Goal: Navigation & Orientation: Find specific page/section

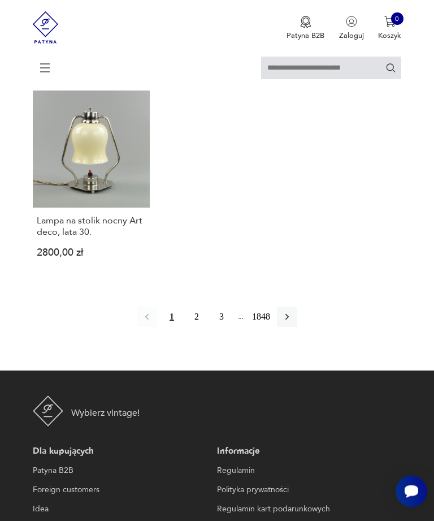
scroll to position [1306, 0]
click at [293, 322] on icon "button" at bounding box center [287, 316] width 11 height 11
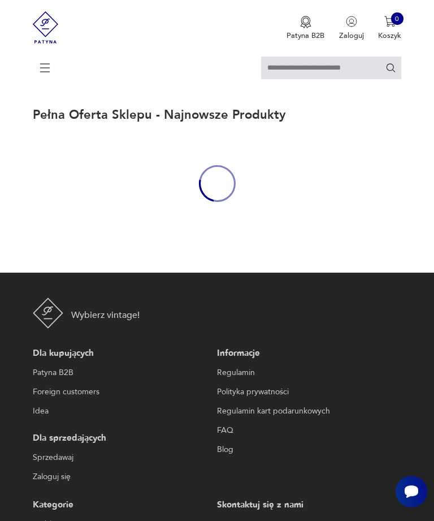
scroll to position [5, 0]
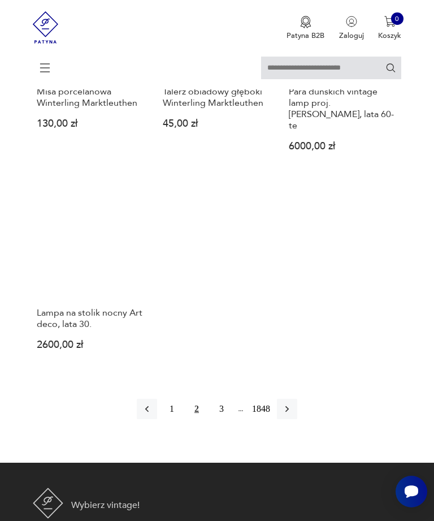
scroll to position [1211, 0]
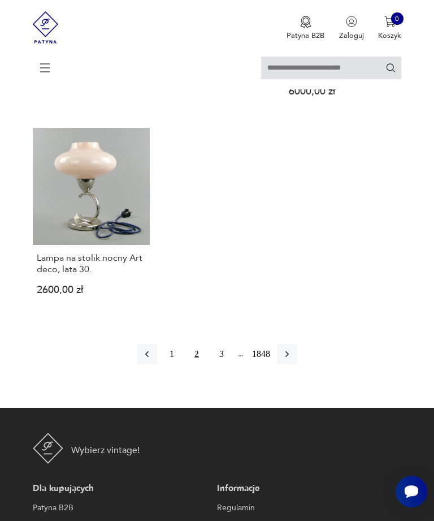
click at [293, 360] on icon "button" at bounding box center [287, 353] width 11 height 11
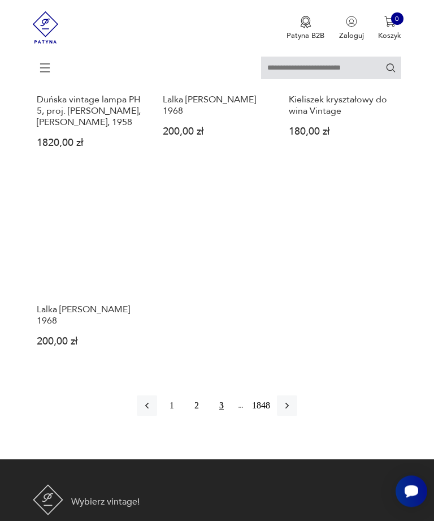
scroll to position [1105, 0]
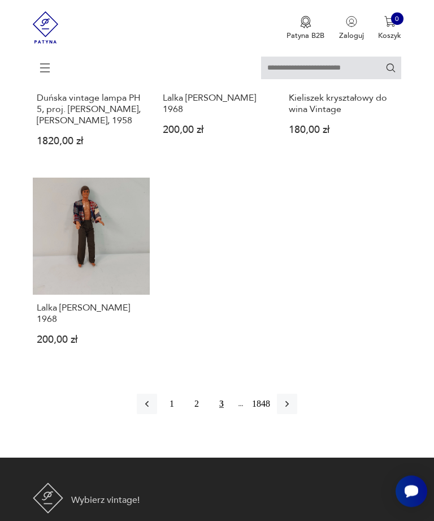
click at [289, 408] on icon "button" at bounding box center [287, 404] width 3 height 6
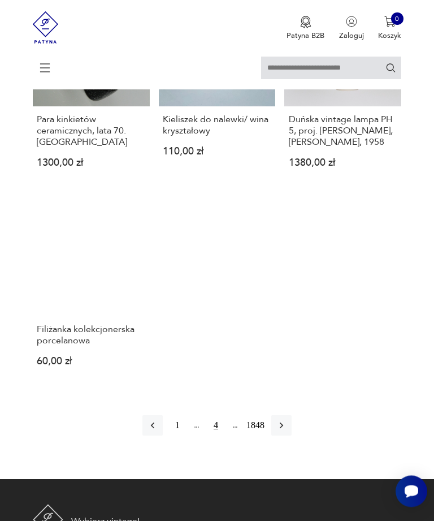
scroll to position [1040, 0]
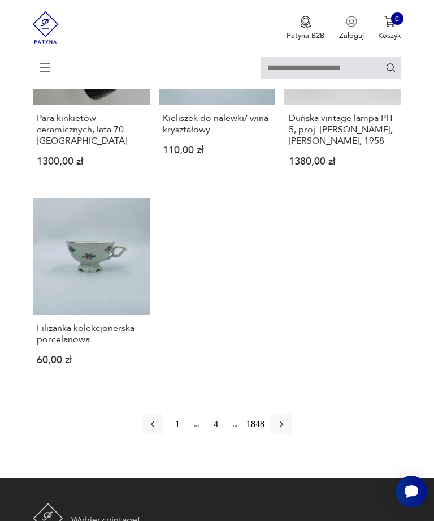
click at [287, 430] on icon "button" at bounding box center [281, 423] width 11 height 11
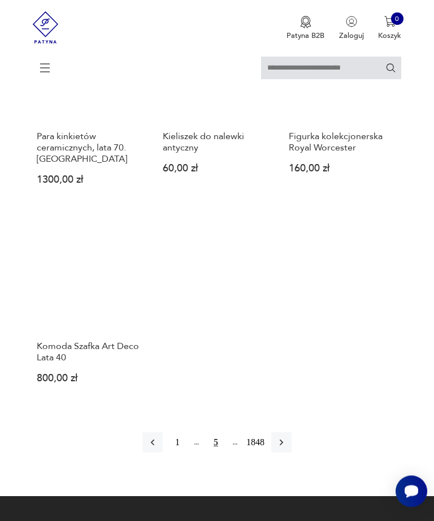
scroll to position [1090, 0]
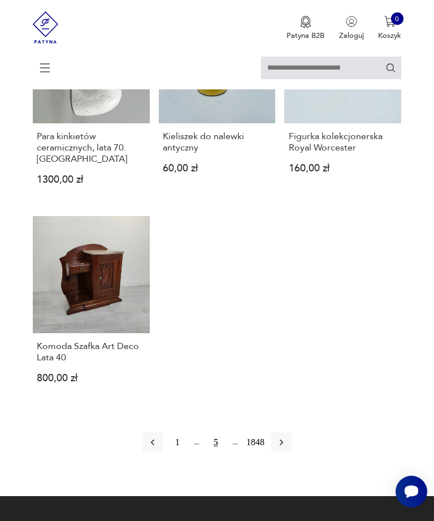
click at [287, 448] on icon "button" at bounding box center [281, 442] width 11 height 11
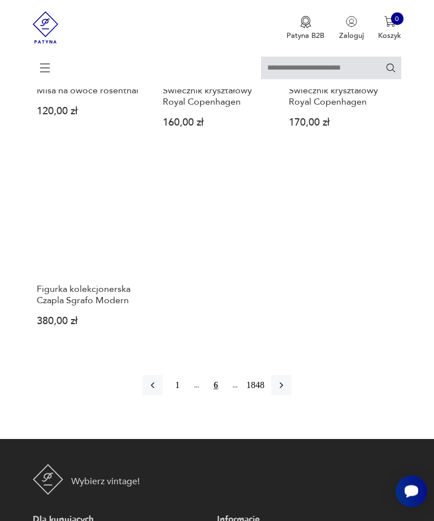
scroll to position [1120, 0]
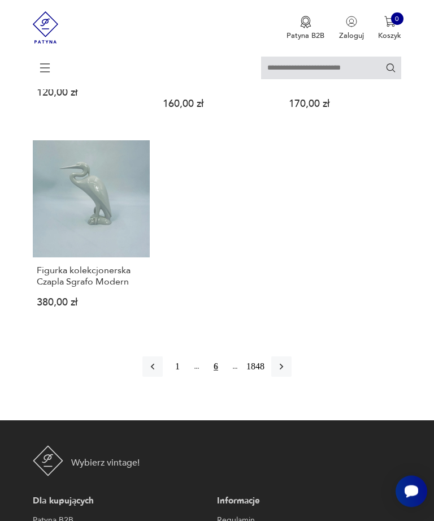
click at [287, 373] on icon "button" at bounding box center [281, 366] width 11 height 11
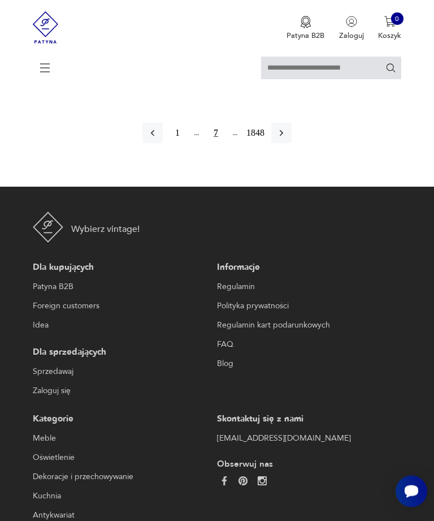
scroll to position [1335, 0]
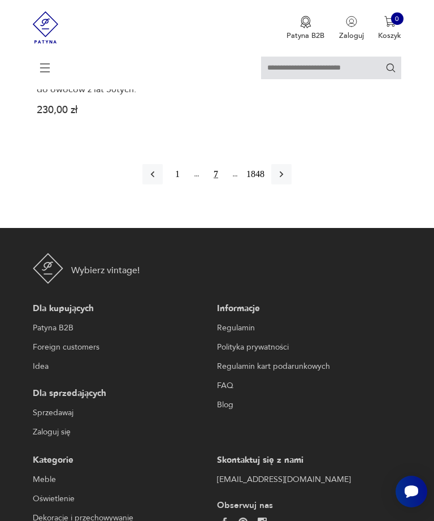
click at [286, 180] on icon "button" at bounding box center [281, 174] width 11 height 11
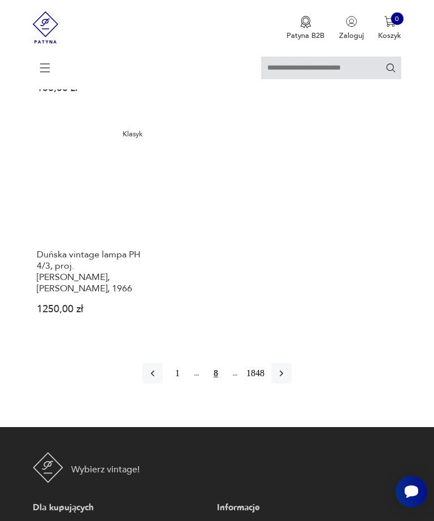
scroll to position [1226, 0]
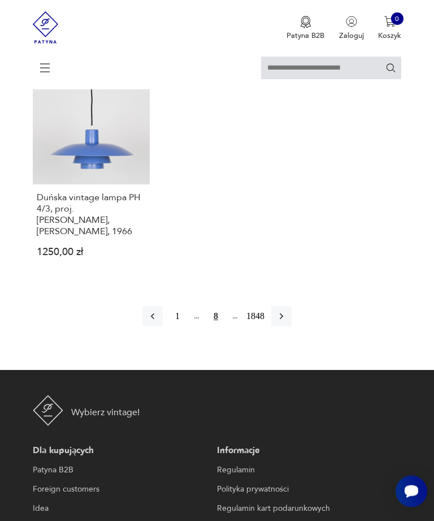
click at [287, 322] on icon "button" at bounding box center [281, 316] width 11 height 11
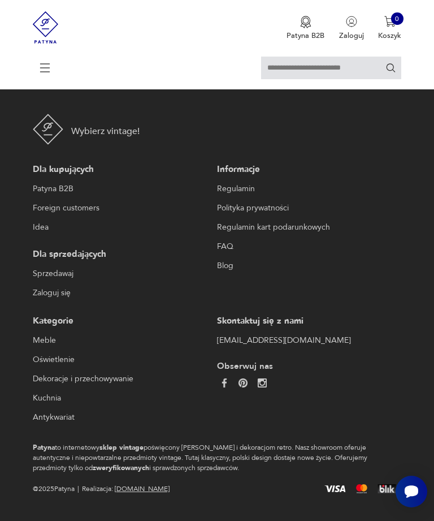
scroll to position [34, 0]
